Goal: Task Accomplishment & Management: Manage account settings

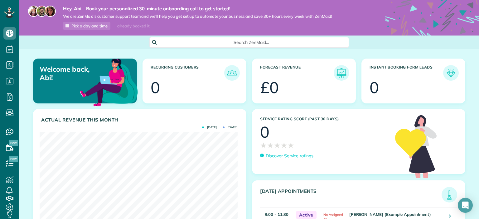
click at [198, 41] on span "Search ZenMaid…" at bounding box center [252, 42] width 190 height 6
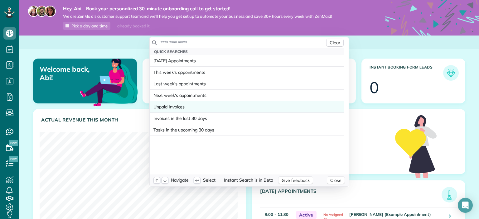
click at [179, 106] on span "Unpaid Invoices" at bounding box center [168, 107] width 31 height 6
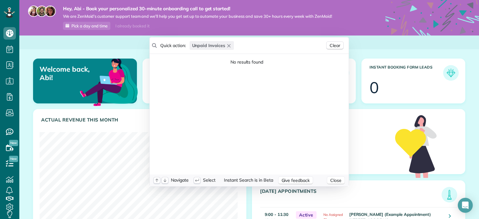
click at [227, 44] on icon "button" at bounding box center [228, 45] width 5 height 5
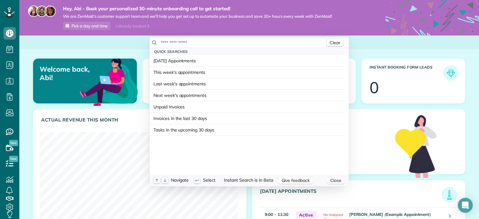
click at [227, 44] on input "text" at bounding box center [242, 43] width 165 height 6
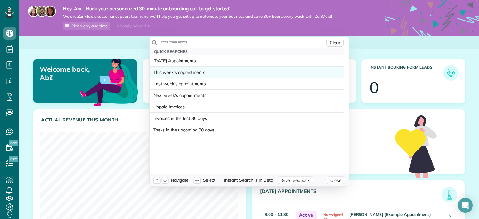
click at [160, 72] on span "This week's appointments" at bounding box center [179, 72] width 52 height 6
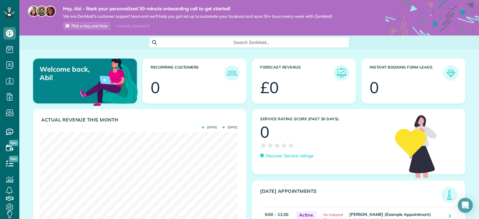
click at [103, 43] on html "Dashboard Scheduling Calendar View List View Dispatch View - Weekly scheduling …" at bounding box center [239, 109] width 479 height 219
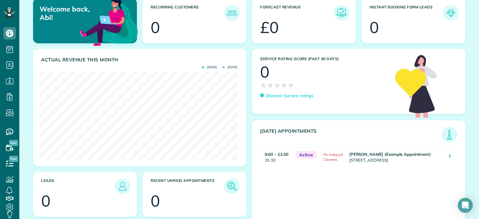
scroll to position [68, 0]
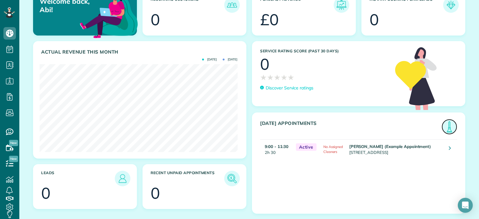
click at [443, 125] on img at bounding box center [449, 127] width 14 height 14
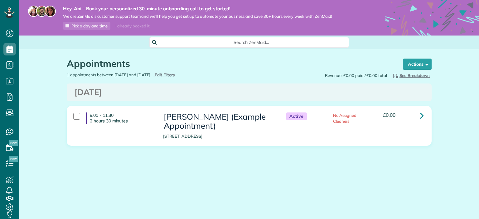
scroll to position [3, 3]
click at [420, 60] on button "Actions" at bounding box center [417, 64] width 29 height 11
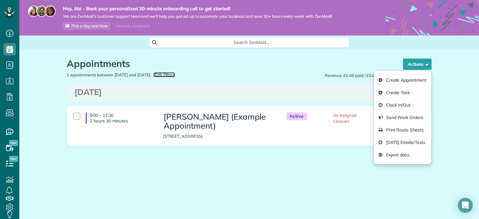
click at [174, 76] on span "Edit Filters" at bounding box center [165, 74] width 20 height 5
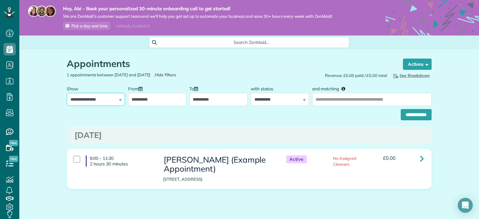
click at [105, 101] on select "**********" at bounding box center [96, 99] width 58 height 13
select select "**********"
click at [67, 93] on select "**********" at bounding box center [96, 99] width 58 height 13
click at [403, 118] on input "**********" at bounding box center [416, 114] width 31 height 11
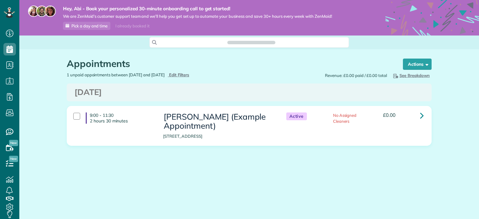
scroll to position [3, 3]
click at [424, 117] on icon at bounding box center [422, 115] width 4 height 11
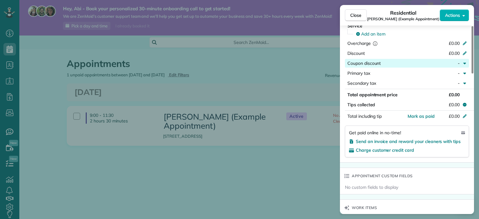
scroll to position [326, 0]
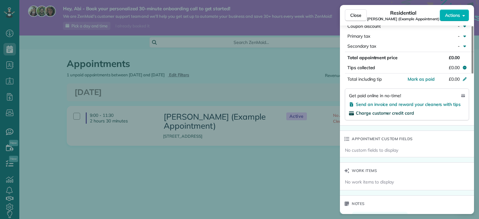
click at [407, 114] on span "Charge customer credit card" at bounding box center [385, 113] width 58 height 6
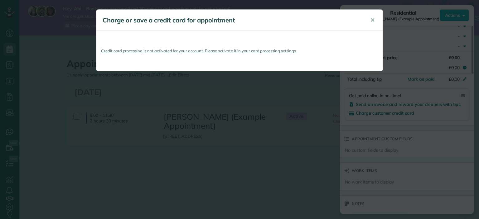
click at [267, 165] on div "Charge or save a credit card for appointment ✕ Credit card processing is not ac…" at bounding box center [239, 109] width 479 height 219
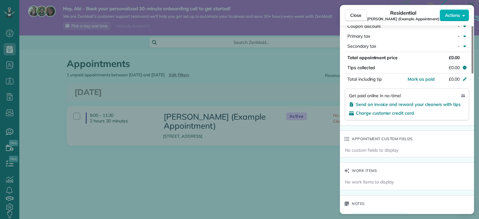
click at [285, 93] on div "Close Residential [PERSON_NAME] (Example Appointment) Actions Status Active [PE…" at bounding box center [239, 109] width 479 height 219
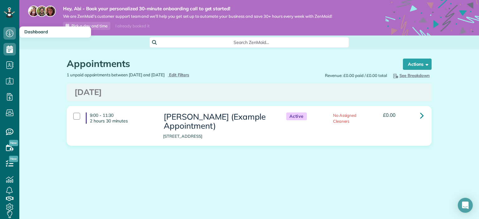
click at [28, 30] on span "Dashboard" at bounding box center [36, 32] width 24 height 6
click at [6, 28] on icon at bounding box center [9, 33] width 12 height 12
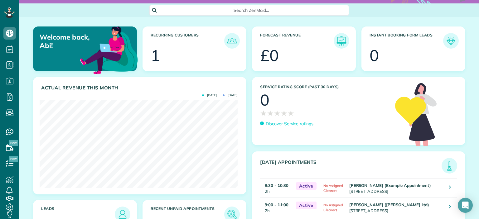
scroll to position [31, 0]
